Goal: Transaction & Acquisition: Book appointment/travel/reservation

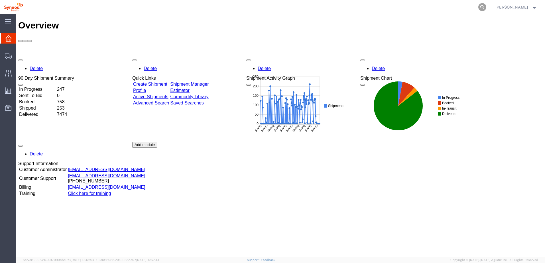
click at [487, 7] on icon at bounding box center [483, 7] width 8 height 8
click at [439, 6] on input "search" at bounding box center [391, 7] width 173 height 14
paste input "57022374"
type input "57022374"
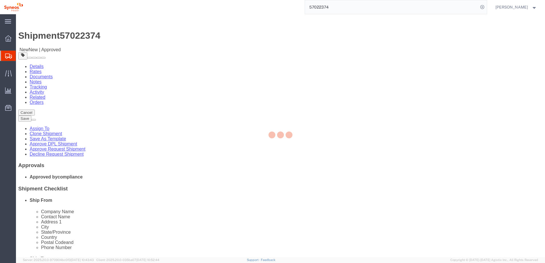
select select "59458"
select select
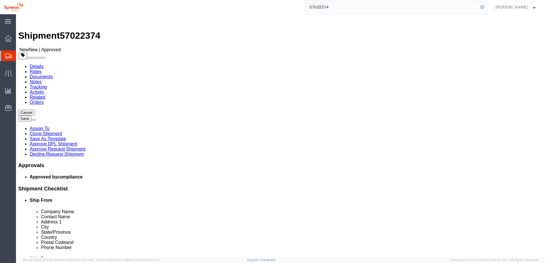
click link "Notes"
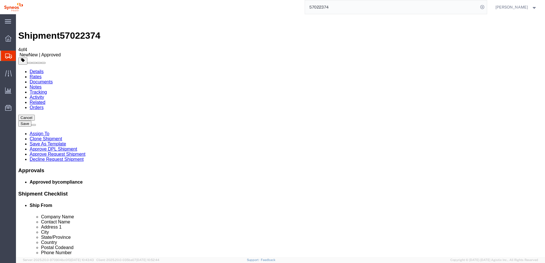
click at [39, 69] on link "Details" at bounding box center [37, 71] width 14 height 5
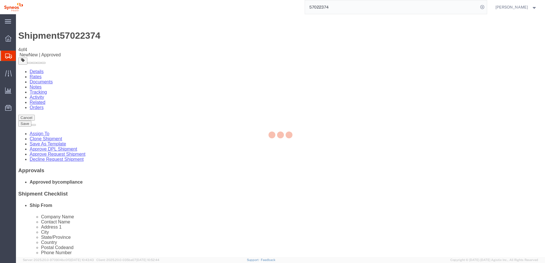
select select "59458"
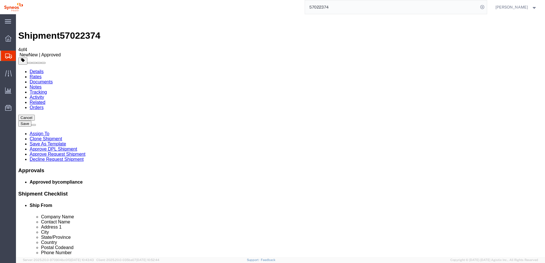
click link "Notes"
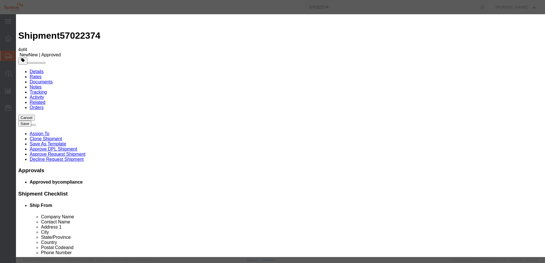
select select "APPROVAL"
select select "PUBLIC"
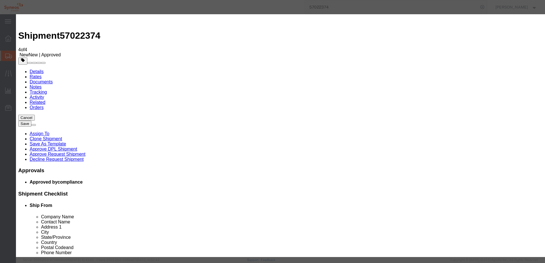
type textarea "Shipment is approved."
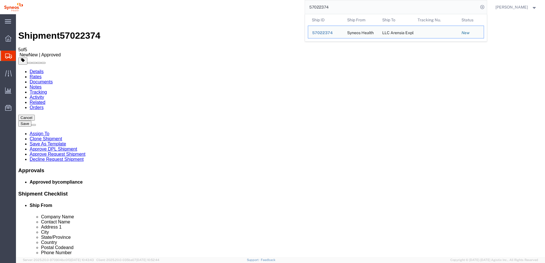
drag, startPoint x: 340, startPoint y: 8, endPoint x: 298, endPoint y: 7, distance: 42.8
click at [298, 7] on div "57022374 Ship ID Ship From Ship To Tracking Nu. Status Ship ID 57022374 Ship Fr…" at bounding box center [257, 7] width 460 height 14
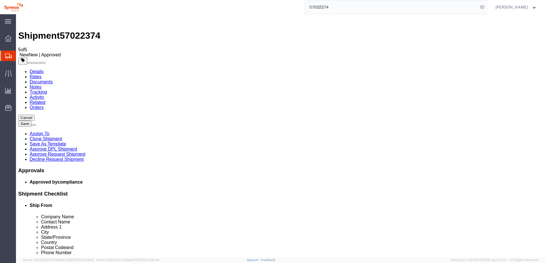
click at [53, 80] on link "Documents" at bounding box center [41, 82] width 23 height 5
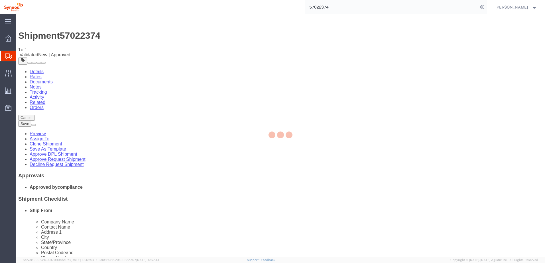
select select "59458"
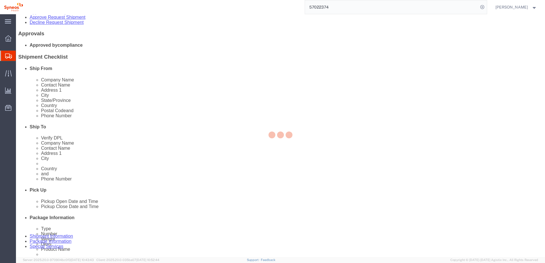
scroll to position [143, 0]
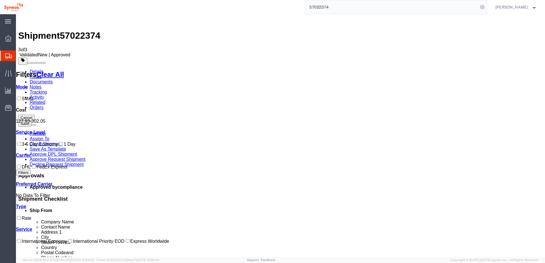
checkbox input "true"
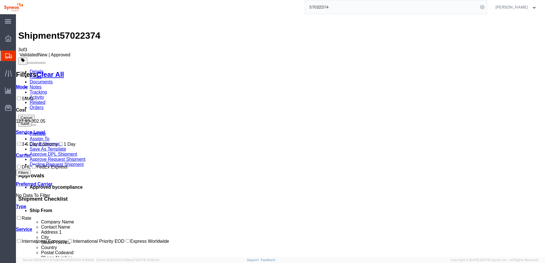
click at [37, 69] on link "Details" at bounding box center [37, 71] width 14 height 5
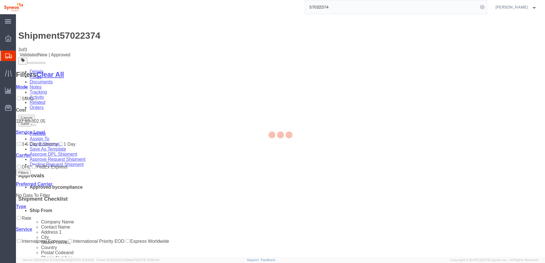
select select "59458"
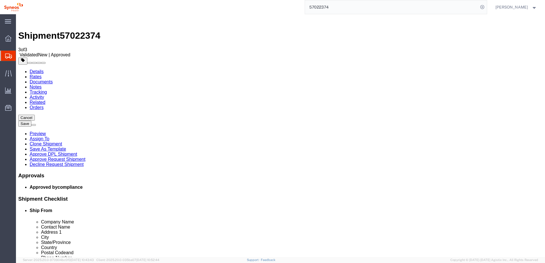
click icon
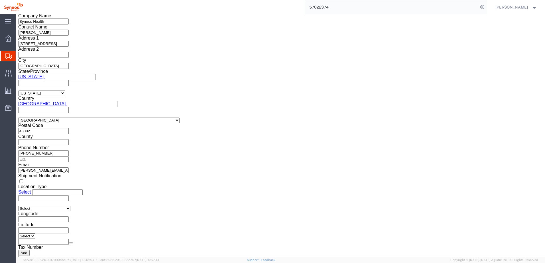
scroll to position [456, 0]
click select "Select ATF BIS DEA EPA FDA FTR ITAR OFAC Other (OPA)"
click select "Select CH CI CR DD FI FS GP GS HH HV IP IR IS MS OI OS TE TL TR UG ZD"
click icon
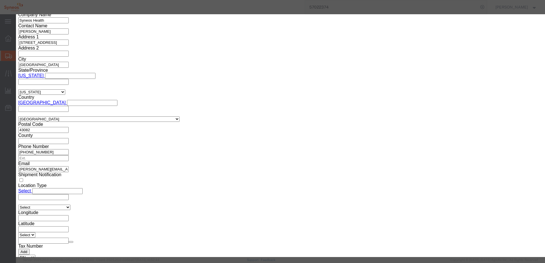
scroll to position [371, 0]
click div
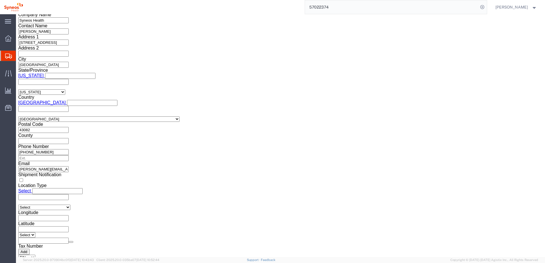
click select "Select CH CI CR DD FI FS GP GS HH HV IP IR IS MS OI OS TE TL TR UG ZD"
select select "OS"
click select "Select CH CI CR DD FI FS GP GS HH HV IP IR IS MS OI OS TE TL TR UG ZD"
click div "Control/Exempt Select ATF BIS DEA EPA FDA FTR ITAR OFAC Other (OPA) Lic./Ex. Co…"
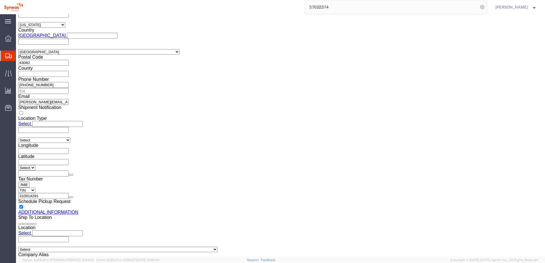
scroll to position [456, 0]
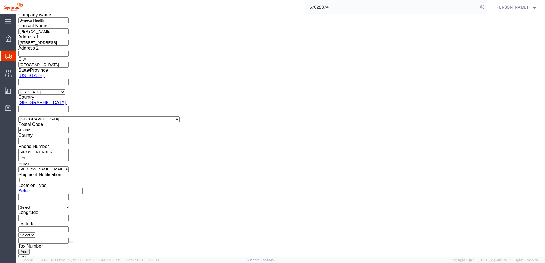
click icon
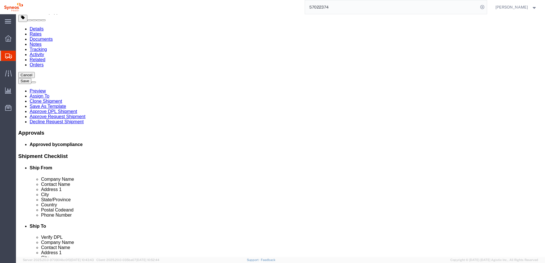
click div "1 x Medium Box Package Type Select Bale(s) Basket(s) Bolt(s) Bottle(s) Buckets …"
click dd "62.00 USD"
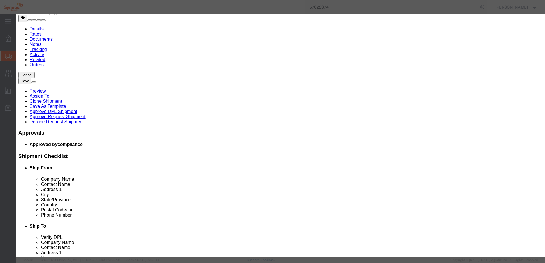
scroll to position [95, 0]
click select "Select ATF BIS DEA EPA FDA FTR ITAR OFAC Other (OPA)"
click button "Close"
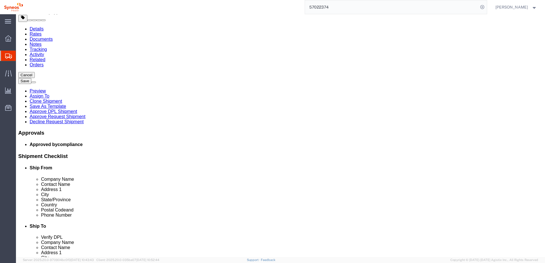
click dd "5.00 Each"
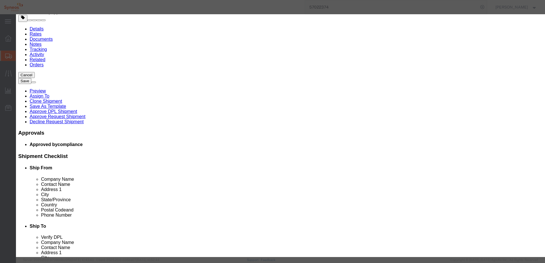
click input "EAR99"
click select "Select ATF BIS DEA EPA FDA FTR ITAR OFAC Other (OPA)"
click icon
click button "Close"
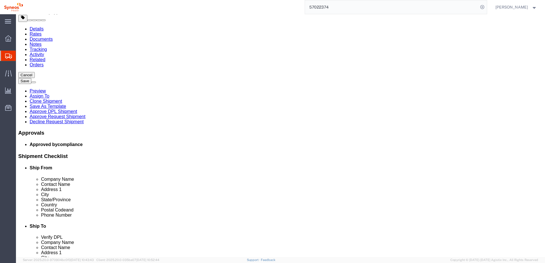
click button "Continue"
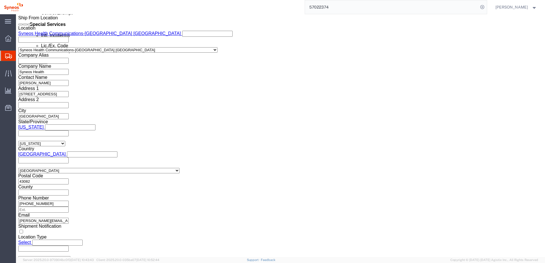
scroll to position [413, 0]
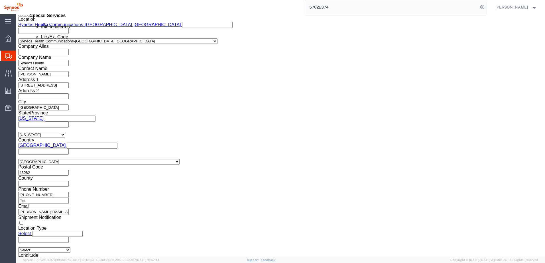
click select "Select ATF BIS DEA EPA FDA FTR ITAR OFAC Other (OPA)"
click button "Rate Shipment"
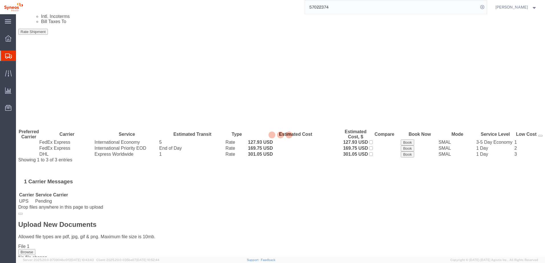
scroll to position [0, 0]
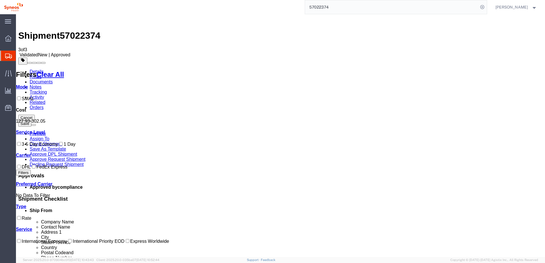
click at [39, 69] on link "Details" at bounding box center [37, 71] width 14 height 5
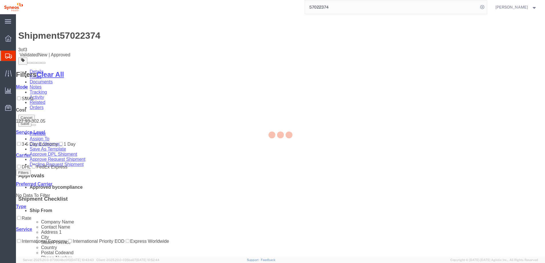
select select "59458"
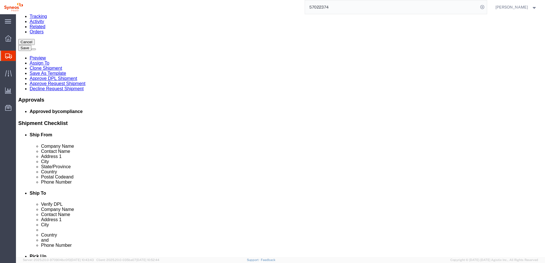
scroll to position [19, 0]
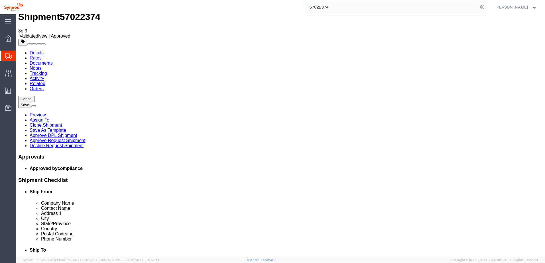
click icon
click dd "2.00 Each"
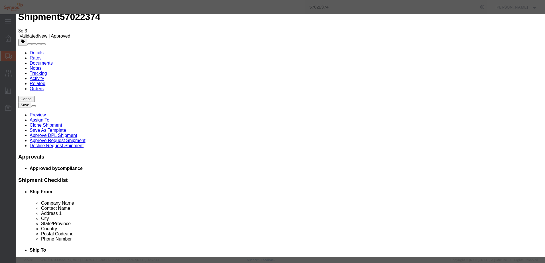
scroll to position [86, 0]
click select "Select ATF BIS DEA EPA FDA FTR ITAR OFAC Other (OPA)"
click input "EAR99"
click select "Select AGR-Agricultural APP-Computers APR-Additional Permissive Exports AVS-Air…"
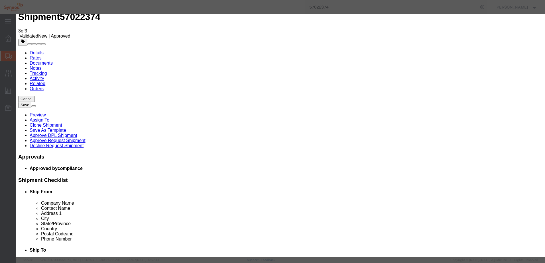
click button "Close"
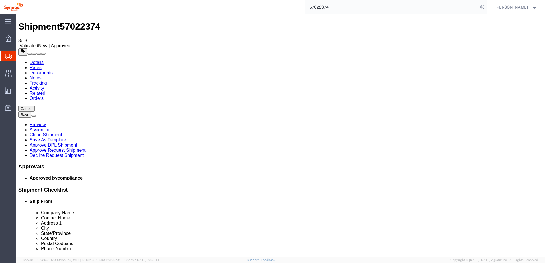
scroll to position [0, 0]
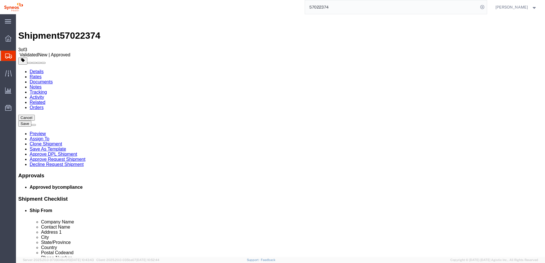
click icon
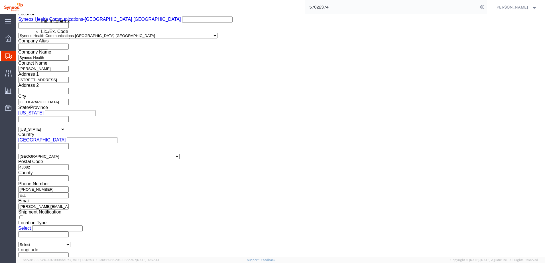
scroll to position [428, 0]
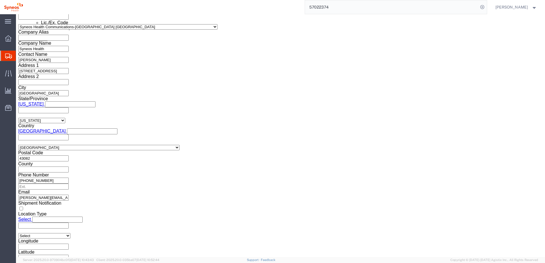
click select "Select AES-Direct EEI Carrier File EEI EEI Exempt"
click select "Select ATF BIS DEA EPA FDA FTR ITAR OFAC Other (OPA)"
click select
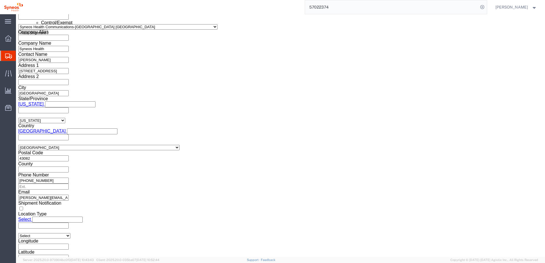
click select
click select "Select ATF BIS DEA EPA FDA FTR ITAR OFAC Other (OPA)"
select select "BIS"
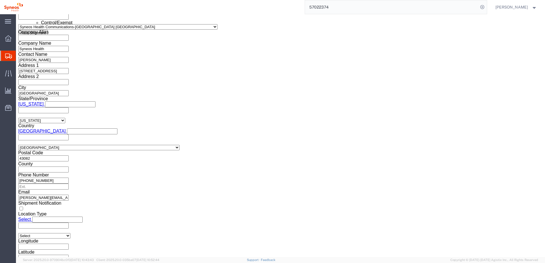
click select "Select ATF BIS DEA EPA FDA FTR ITAR OFAC Other (OPA)"
click select "Select AGR-Agricultural APP-Computers APR-Additional Permissive Exports AVS-Air…"
select select "NLR"
click select "Select AGR-Agricultural APP-Computers APR-Additional Permissive Exports AVS-Air…"
click label "EIC"
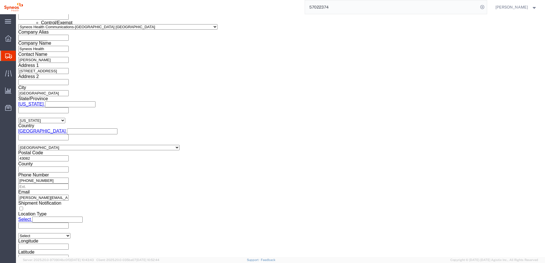
click button "Rate Shipment"
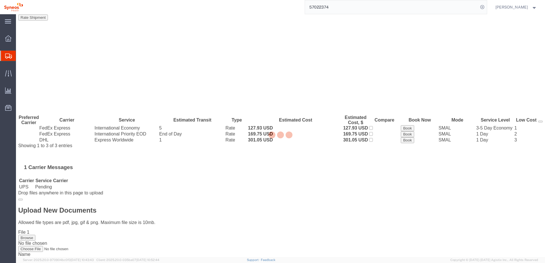
scroll to position [0, 0]
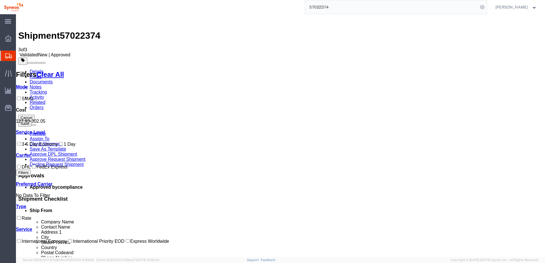
drag, startPoint x: 468, startPoint y: 29, endPoint x: 461, endPoint y: 27, distance: 6.9
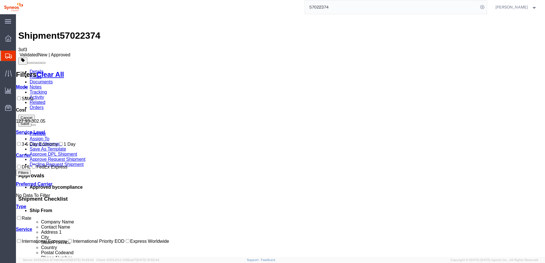
drag, startPoint x: 463, startPoint y: 26, endPoint x: 521, endPoint y: 49, distance: 62.6
copy div "Error Shipment order: [57022374]; Book or cancel response in not OK: The FTR Ex…"
click at [37, 69] on link "Details" at bounding box center [37, 71] width 14 height 5
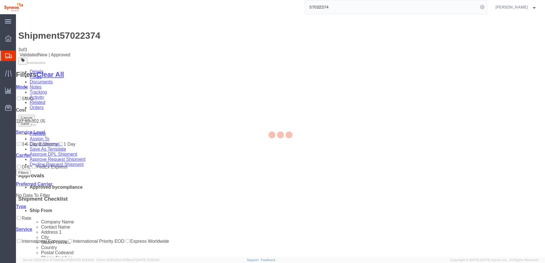
select select "59458"
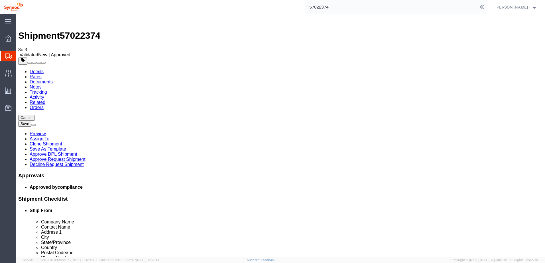
click link "Package Information"
